Goal: Task Accomplishment & Management: Use online tool/utility

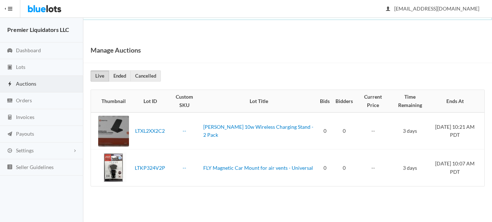
click at [24, 81] on span "Auctions" at bounding box center [26, 83] width 20 height 6
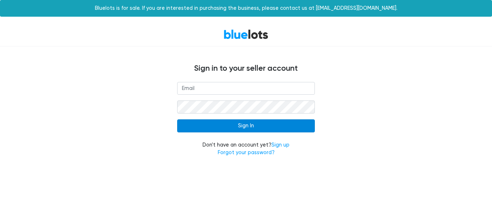
type input "[EMAIL_ADDRESS][DOMAIN_NAME]"
click at [258, 126] on input "Sign In" at bounding box center [246, 125] width 138 height 13
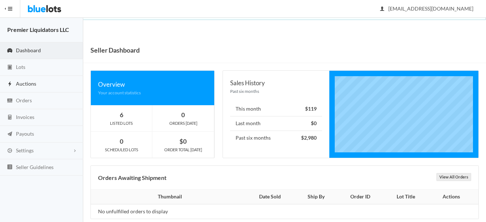
click at [25, 82] on span "Auctions" at bounding box center [26, 83] width 20 height 6
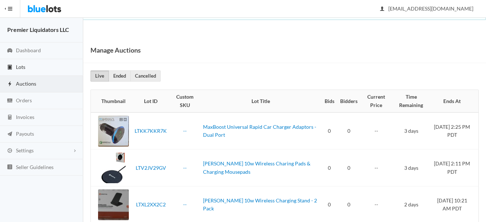
click at [18, 64] on span "Lots" at bounding box center [20, 67] width 9 height 6
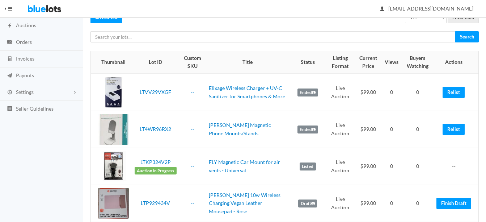
scroll to position [72, 0]
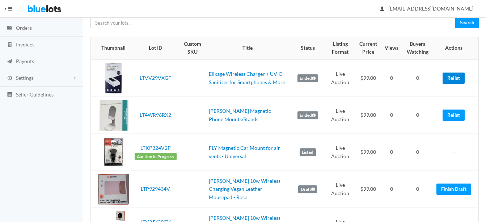
click at [459, 73] on link "Relist" at bounding box center [454, 77] width 22 height 11
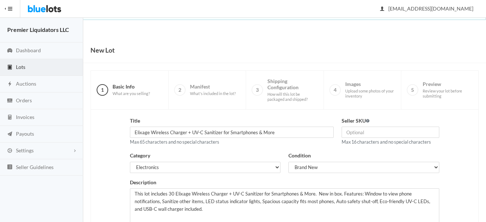
scroll to position [147, 0]
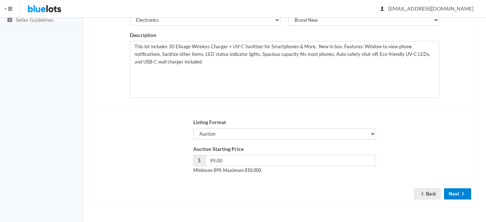
click at [458, 192] on button "Next" at bounding box center [457, 193] width 27 height 11
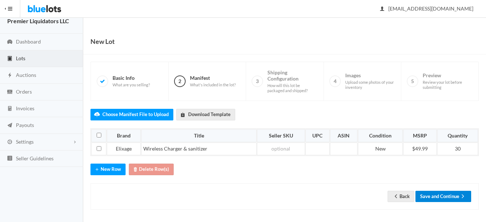
scroll to position [11, 0]
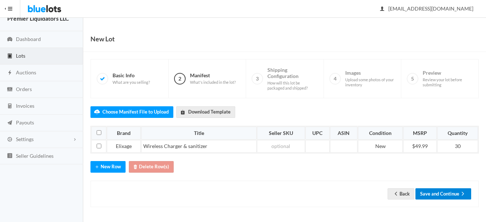
click at [451, 193] on button "Save and Continue" at bounding box center [444, 193] width 56 height 11
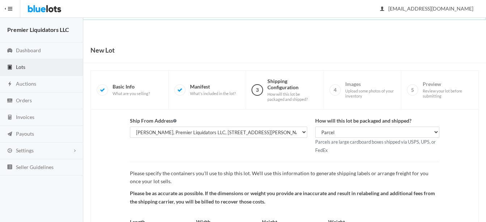
scroll to position [76, 0]
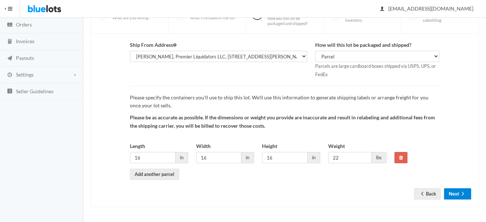
click at [456, 194] on button "Next" at bounding box center [457, 193] width 27 height 11
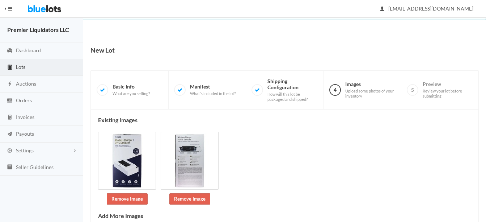
scroll to position [141, 0]
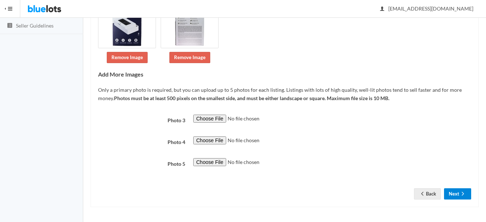
click at [461, 191] on icon "arrow forward" at bounding box center [463, 194] width 7 height 6
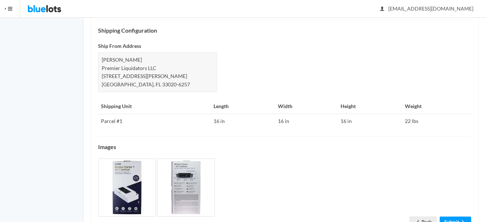
scroll to position [328, 0]
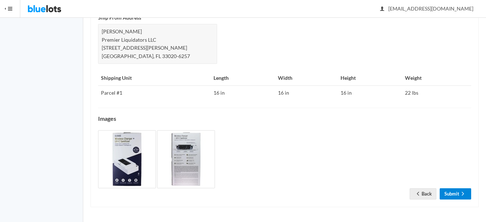
click at [459, 192] on link "Submit" at bounding box center [456, 193] width 32 height 11
